Goal: Complete application form: Complete application form

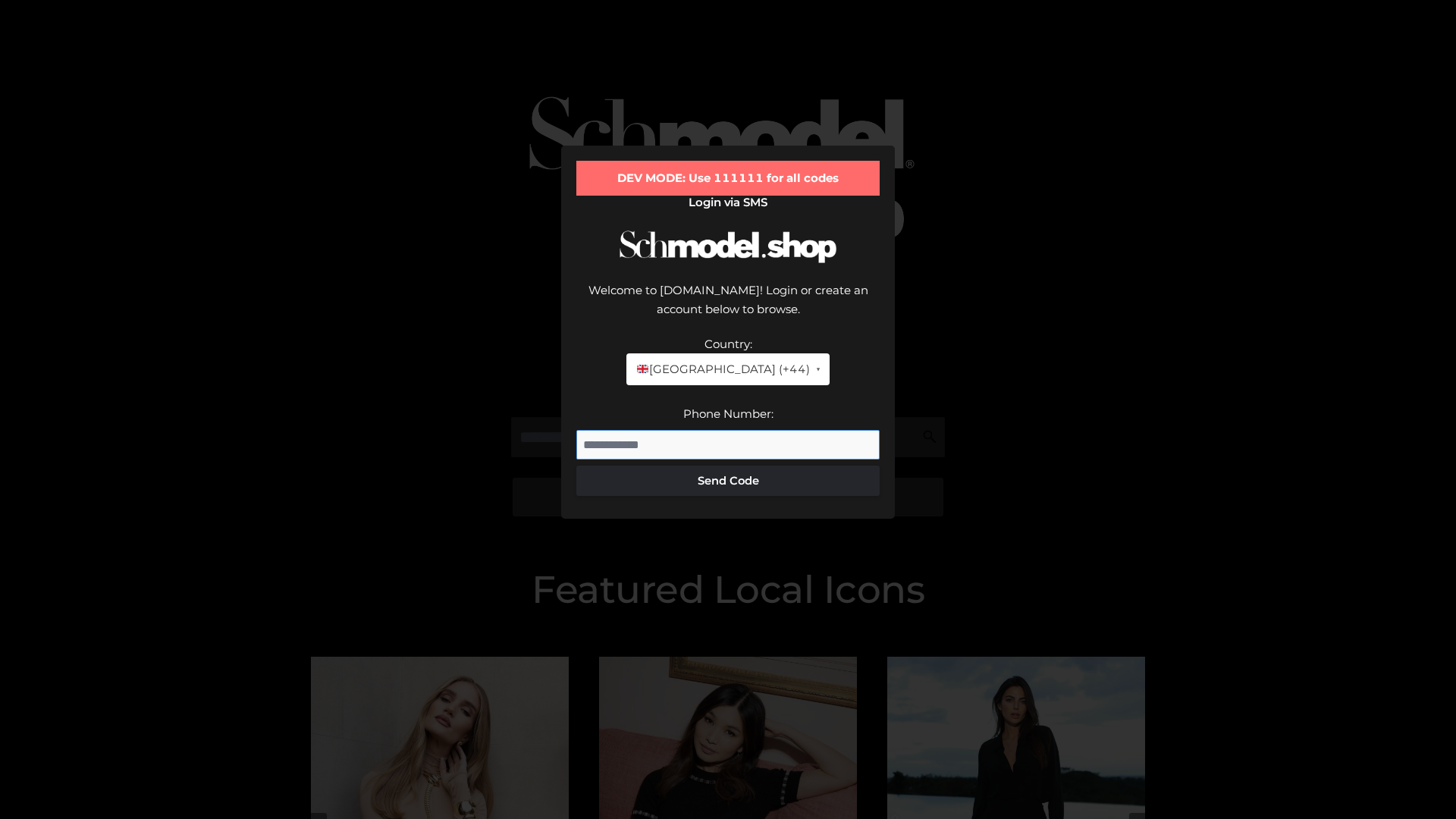
click at [728, 430] on input "Phone Number:" at bounding box center [728, 445] width 304 height 30
type input "**********"
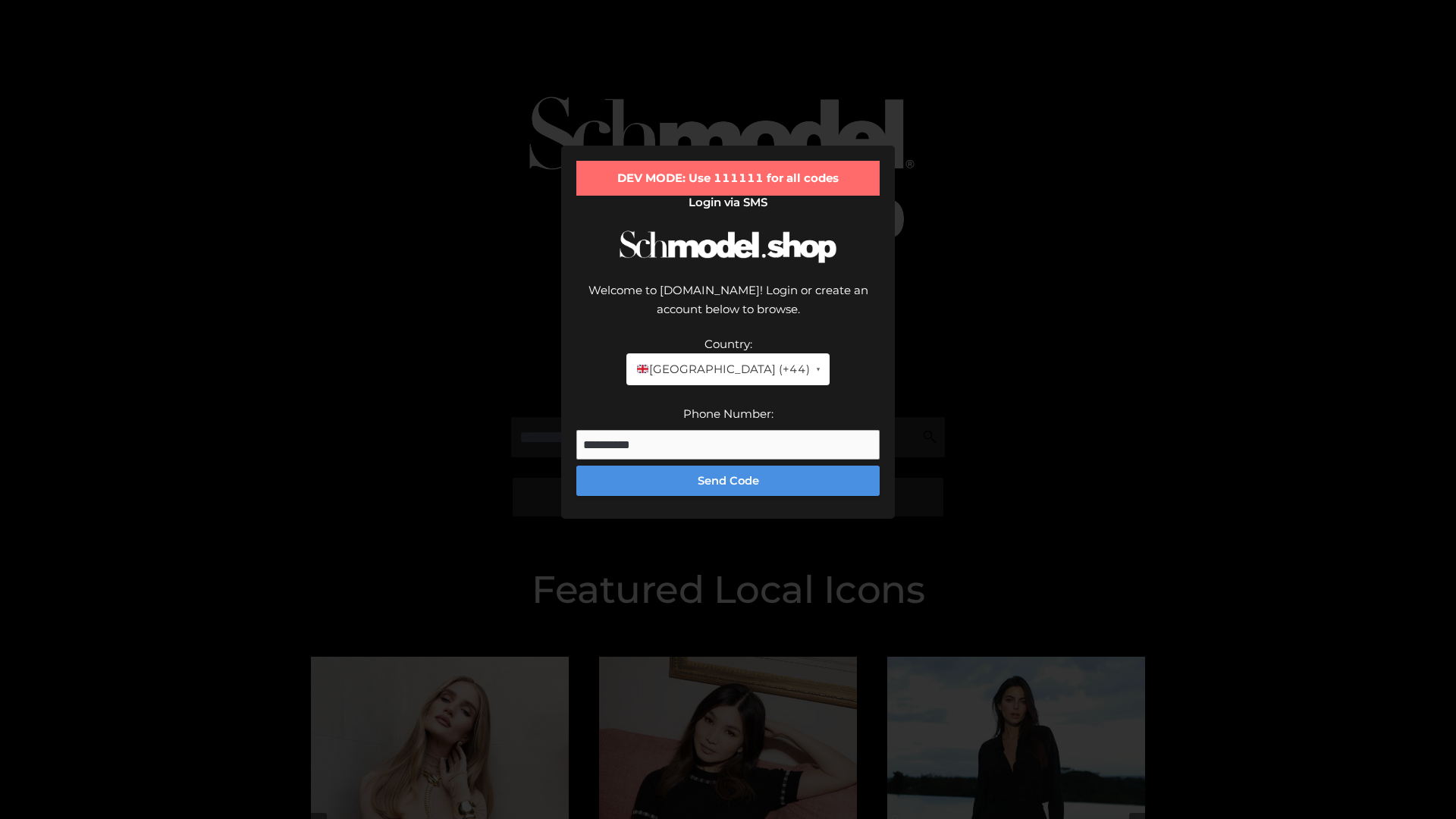
click at [728, 465] on button "Send Code" at bounding box center [728, 480] width 304 height 30
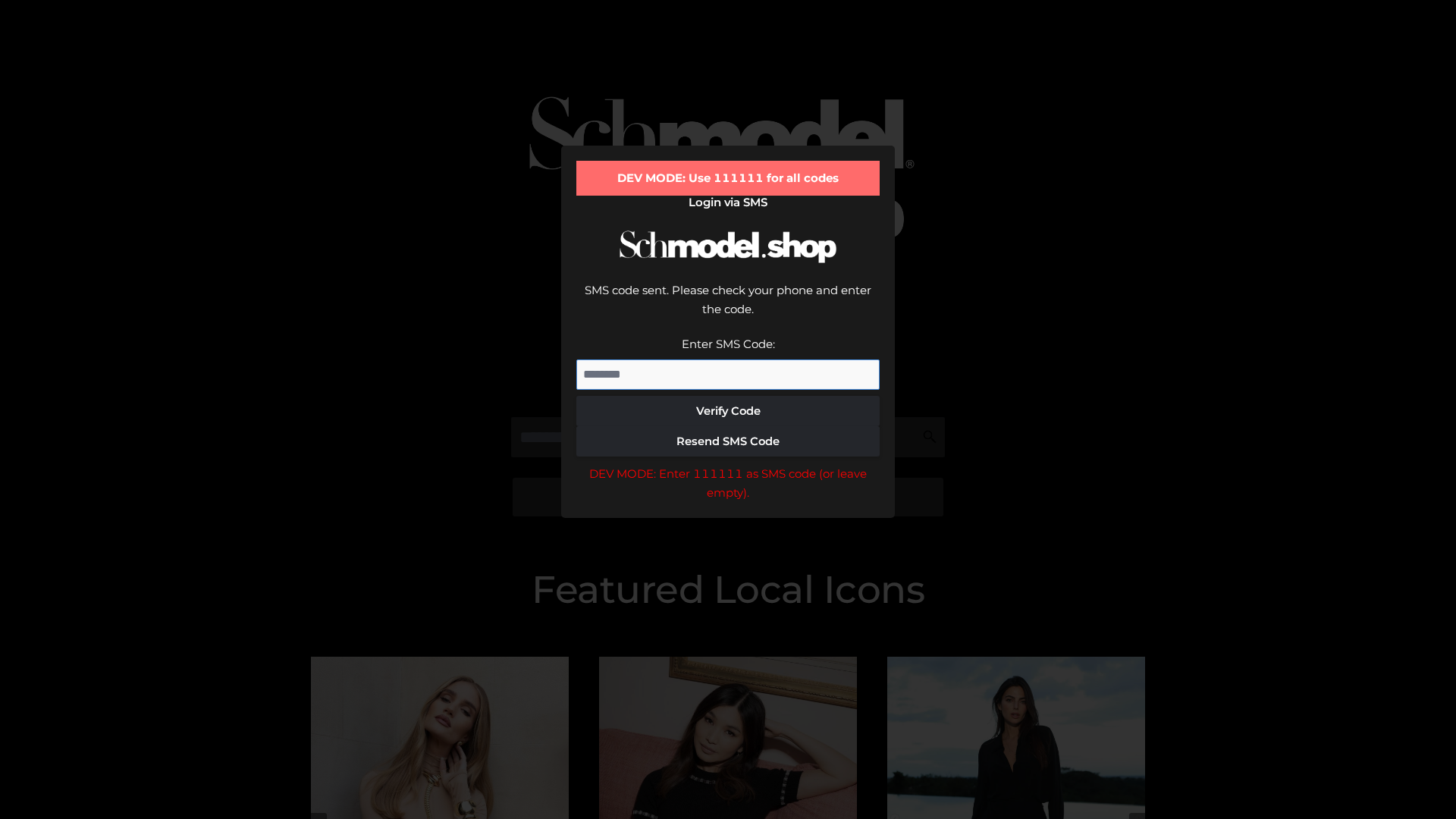
click at [728, 360] on input "Enter SMS Code:" at bounding box center [728, 374] width 304 height 30
type input "******"
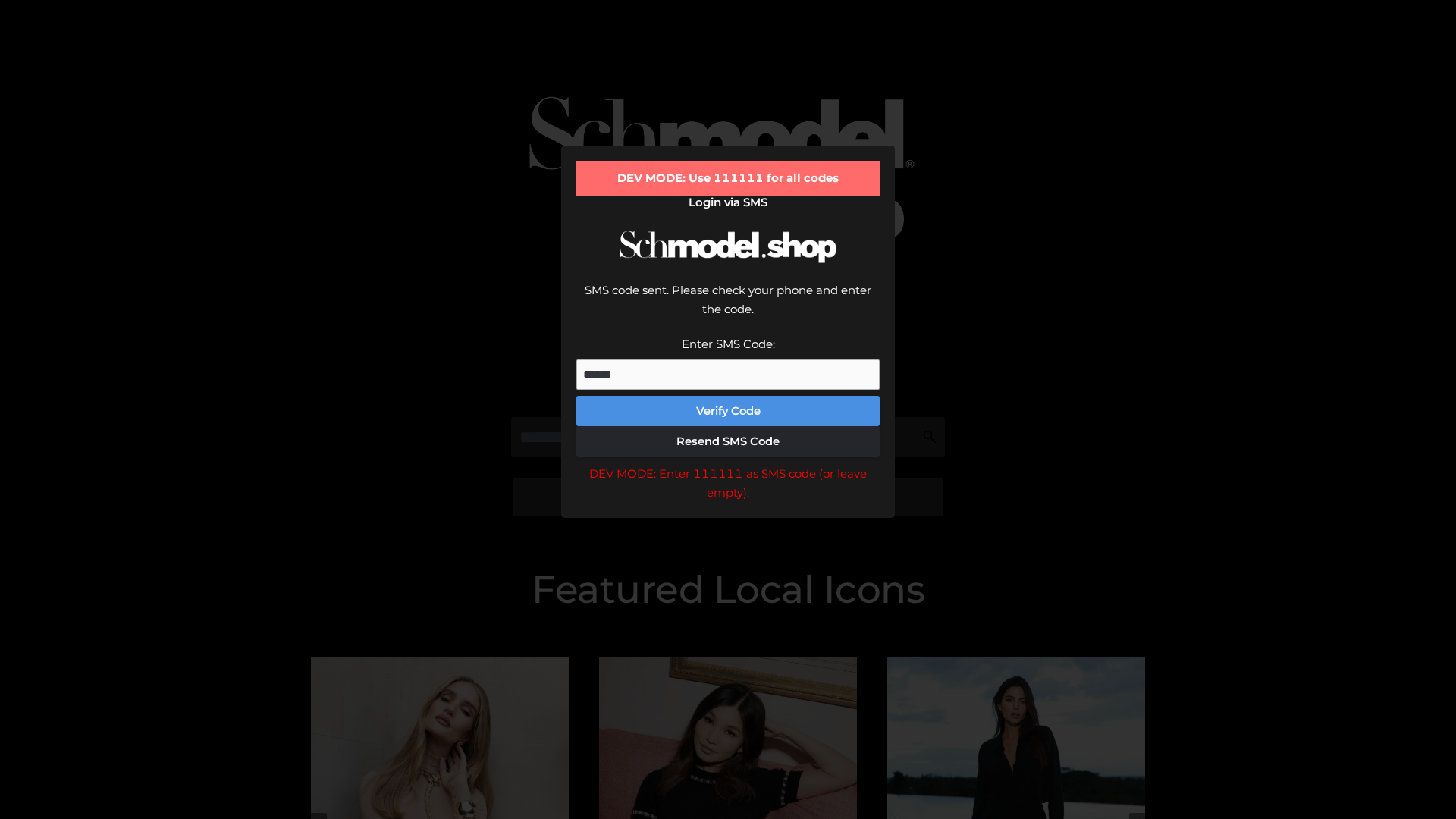
click at [728, 396] on button "Verify Code" at bounding box center [728, 410] width 304 height 30
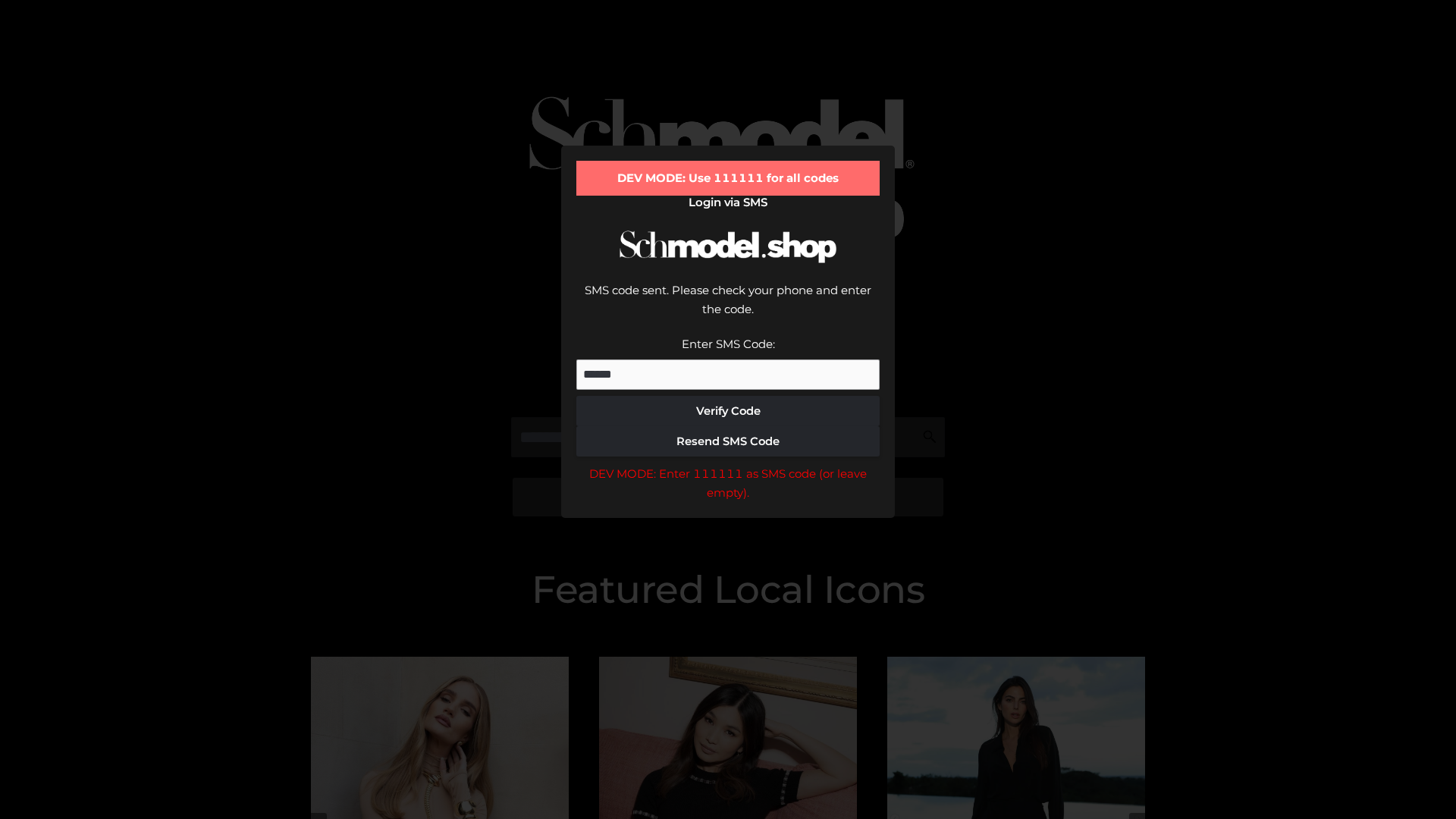
click at [728, 464] on div "DEV MODE: Enter 111111 as SMS code (or leave empty)." at bounding box center [728, 483] width 304 height 38
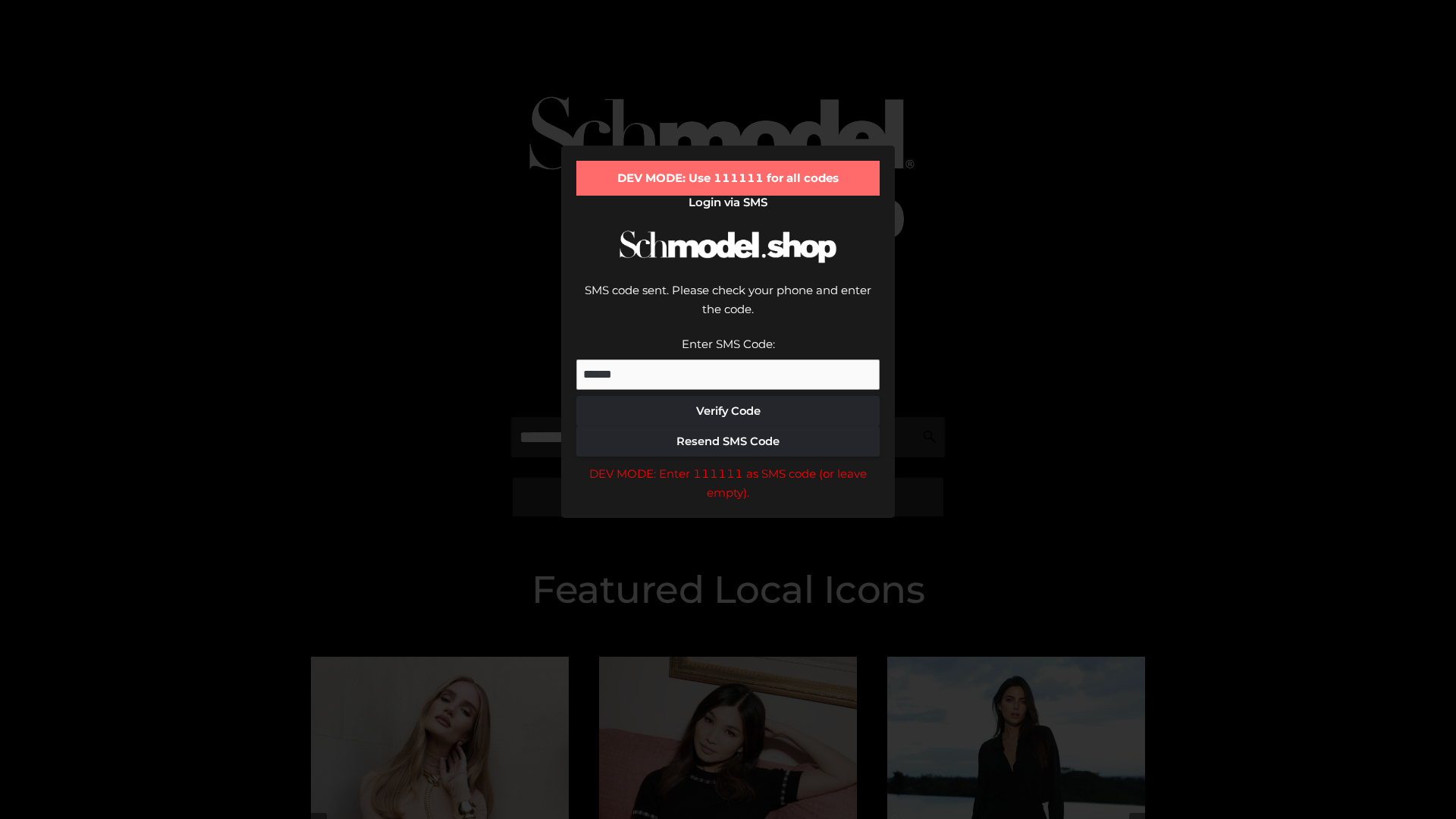
click at [728, 464] on div "DEV MODE: Enter 111111 as SMS code (or leave empty)." at bounding box center [728, 483] width 304 height 38
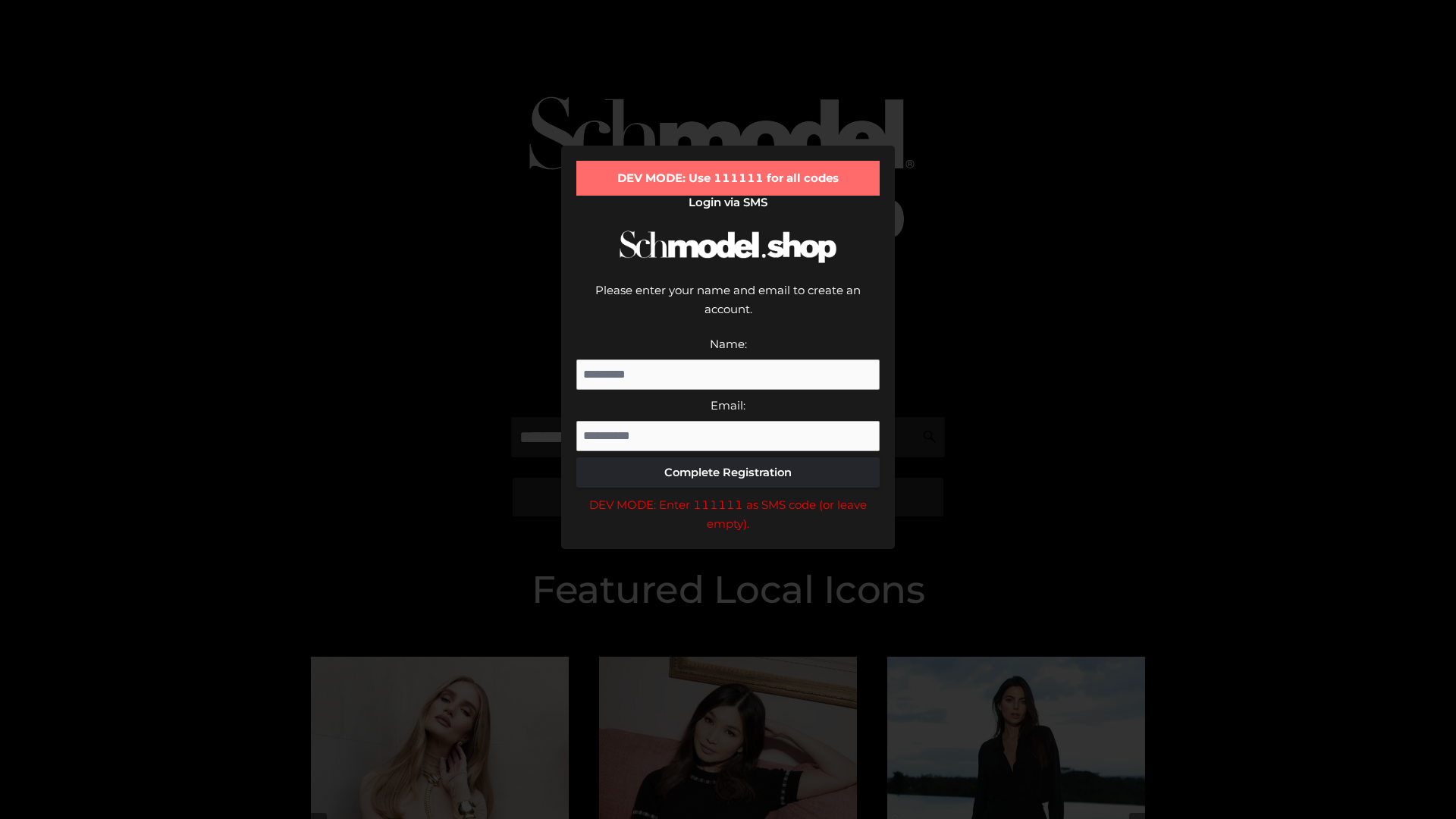
click at [728, 496] on div "DEV MODE: Enter 111111 as SMS code (or leave empty)." at bounding box center [728, 514] width 304 height 38
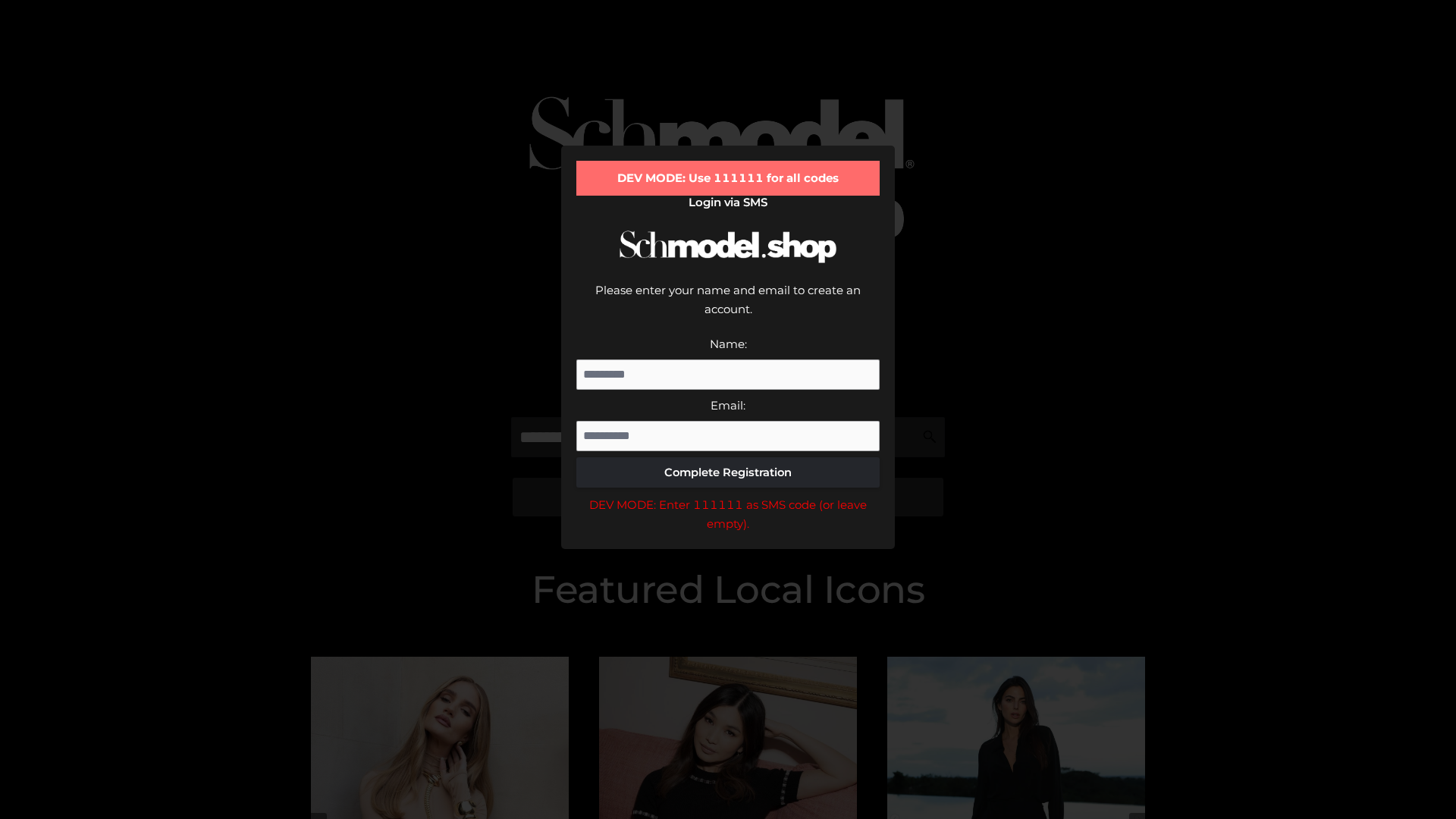
click at [728, 496] on div "DEV MODE: Enter 111111 as SMS code (or leave empty)." at bounding box center [728, 514] width 304 height 38
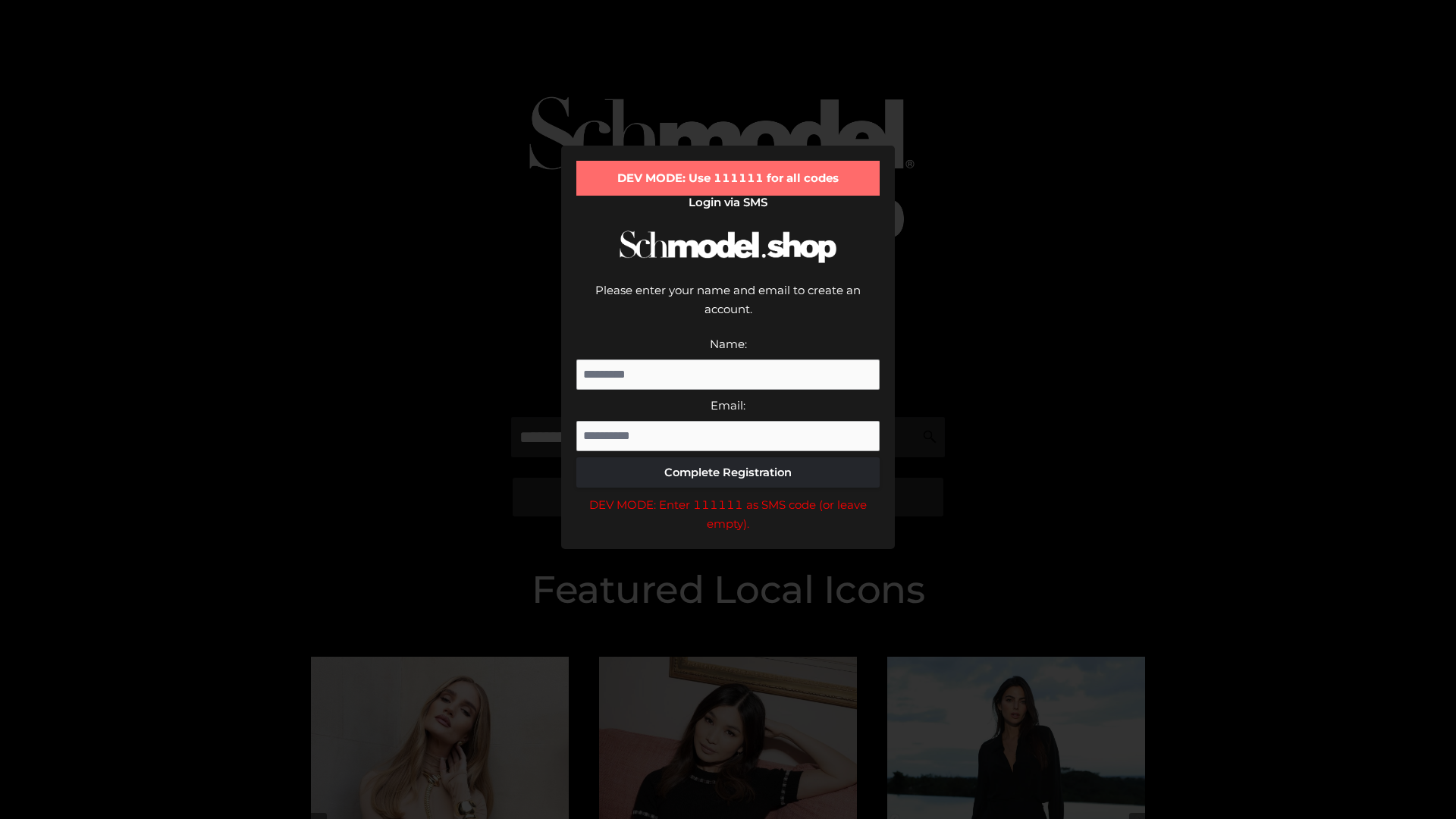
click at [728, 496] on div "DEV MODE: Enter 111111 as SMS code (or leave empty)." at bounding box center [728, 514] width 304 height 38
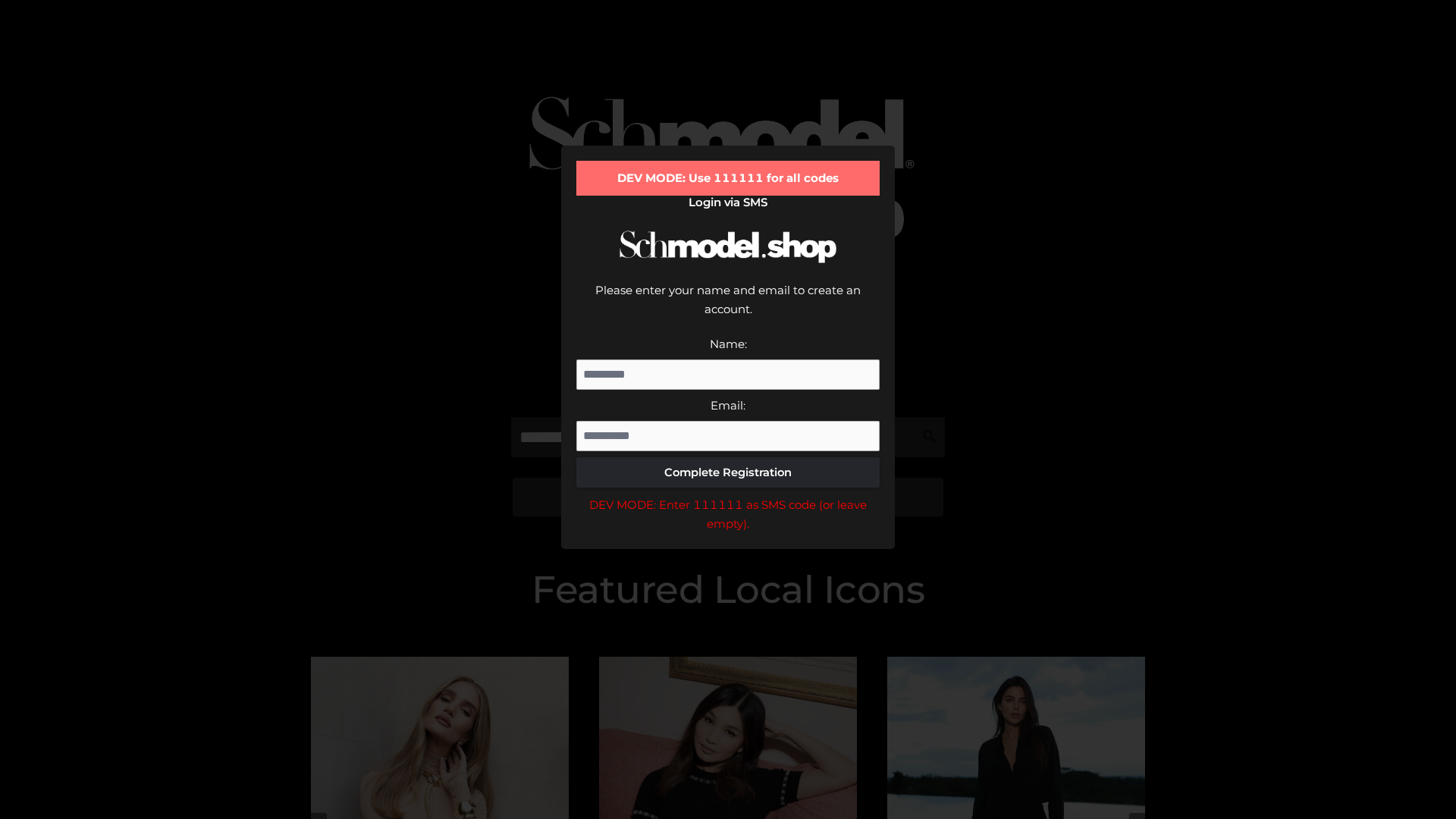
click at [728, 496] on div "DEV MODE: Enter 111111 as SMS code (or leave empty)." at bounding box center [728, 514] width 304 height 38
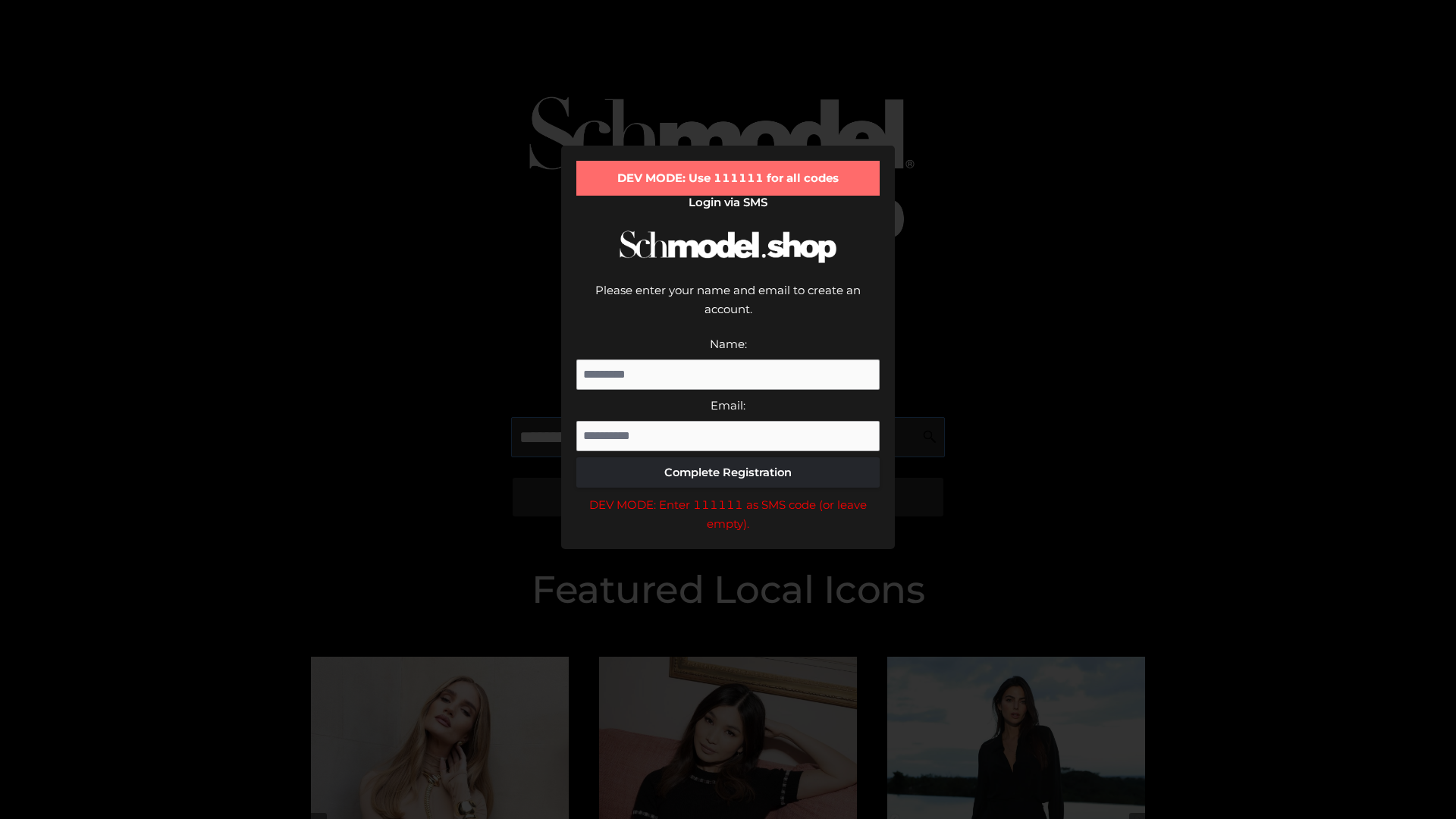
scroll to position [0, 38]
click at [728, 496] on div "DEV MODE: Enter 111111 as SMS code (or leave empty)." at bounding box center [728, 514] width 304 height 38
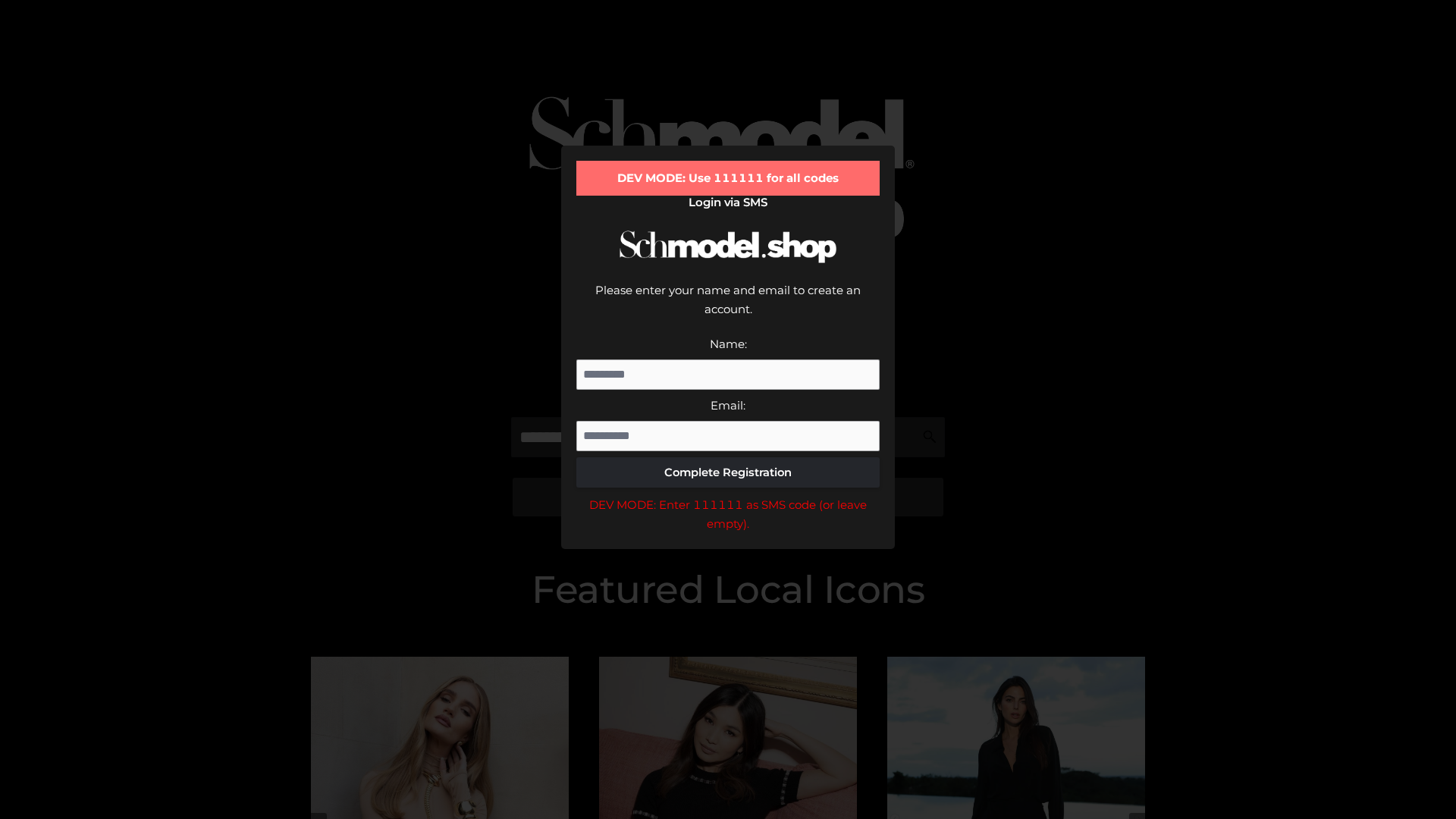
click at [728, 496] on div "DEV MODE: Enter 111111 as SMS code (or leave empty)." at bounding box center [728, 514] width 304 height 38
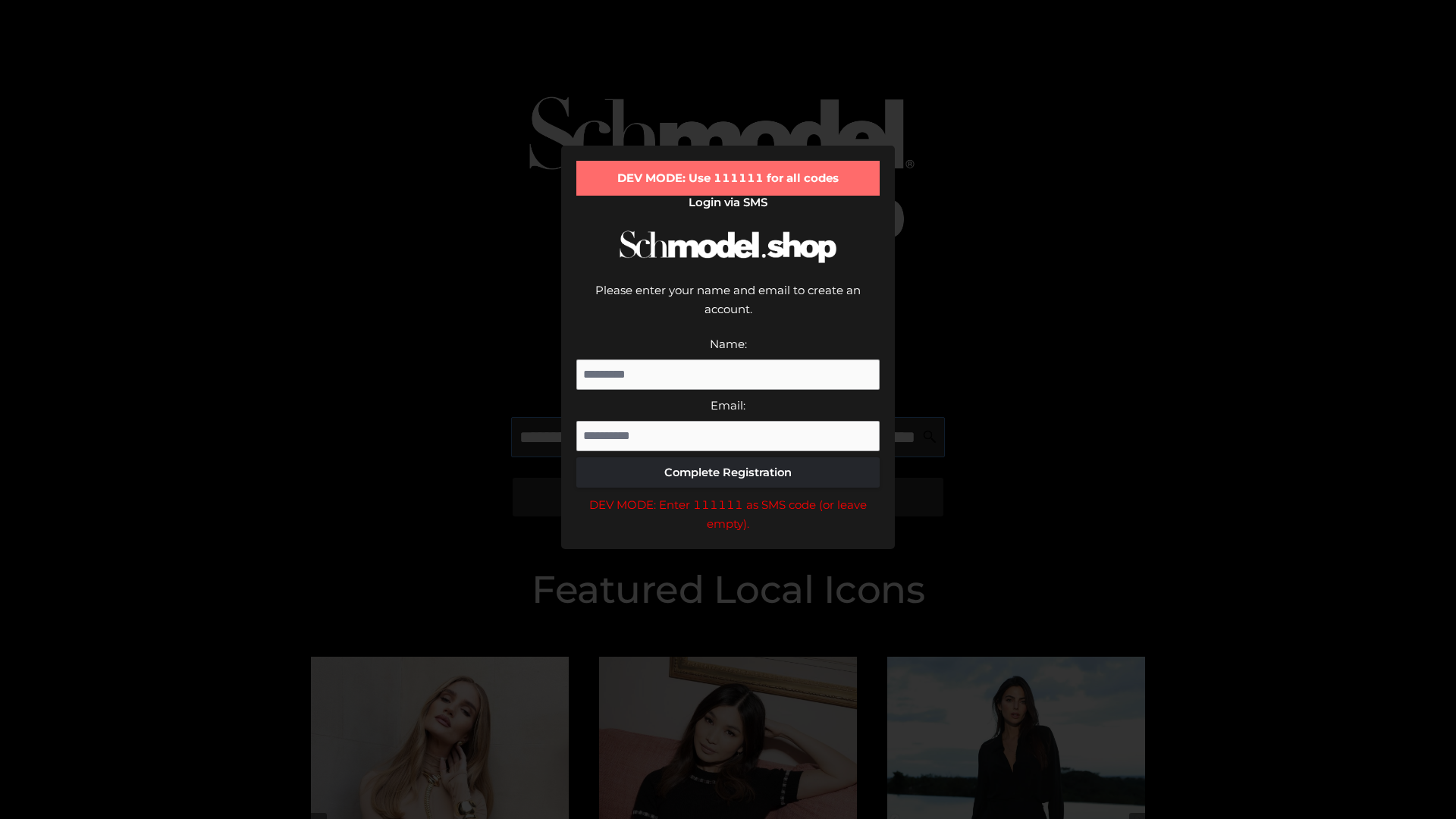
scroll to position [0, 133]
click at [728, 496] on div "DEV MODE: Enter 111111 as SMS code (or leave empty)." at bounding box center [728, 514] width 304 height 38
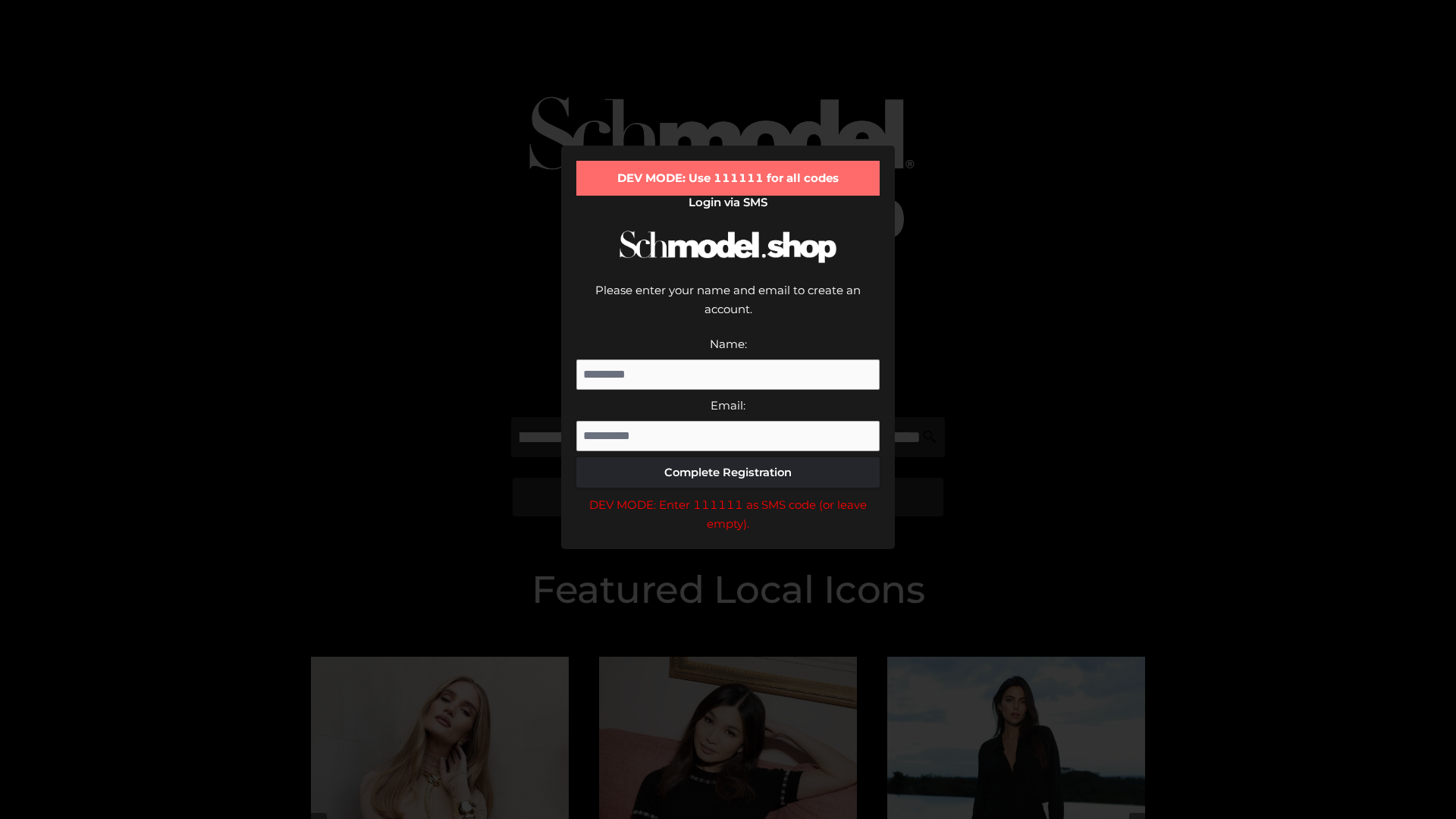
click at [728, 496] on div "DEV MODE: Enter 111111 as SMS code (or leave empty)." at bounding box center [728, 514] width 304 height 38
type input "**********"
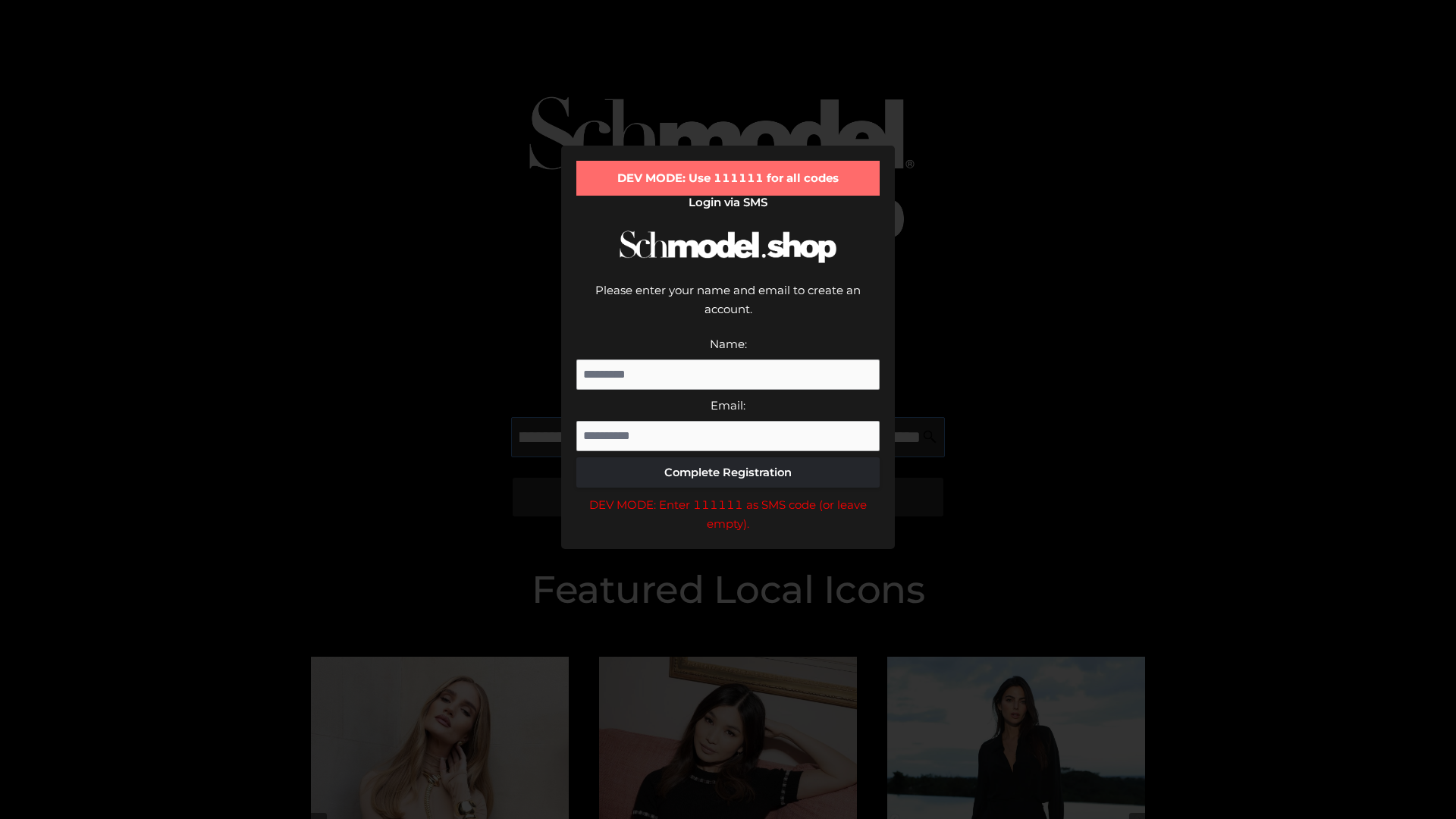
scroll to position [0, 203]
